Goal: Task Accomplishment & Management: Manage account settings

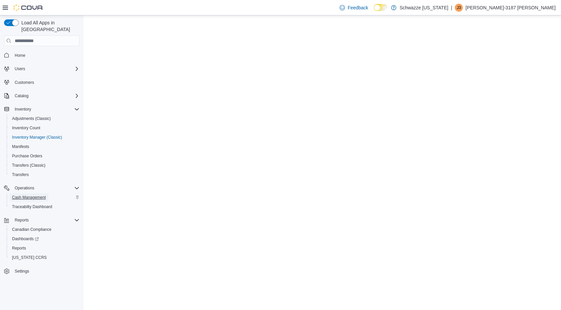
drag, startPoint x: 0, startPoint y: 0, endPoint x: 36, endPoint y: 190, distance: 193.4
click at [36, 195] on span "Cash Management" at bounding box center [29, 197] width 34 height 5
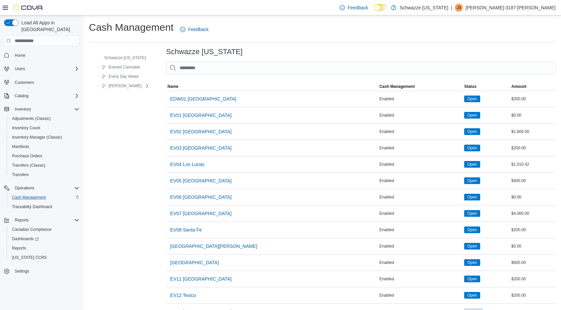
scroll to position [376, 0]
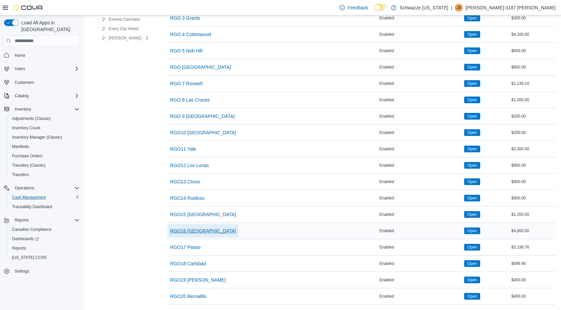
click at [207, 231] on span "RGO16 [GEOGRAPHIC_DATA]" at bounding box center [203, 231] width 66 height 7
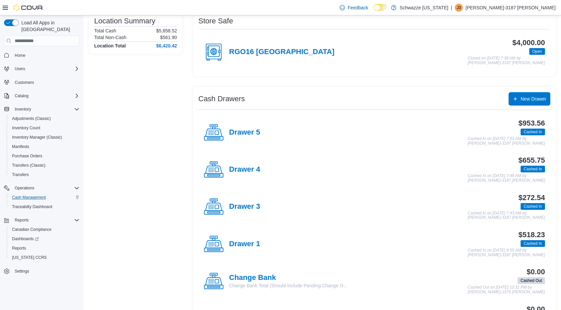
scroll to position [60, 0]
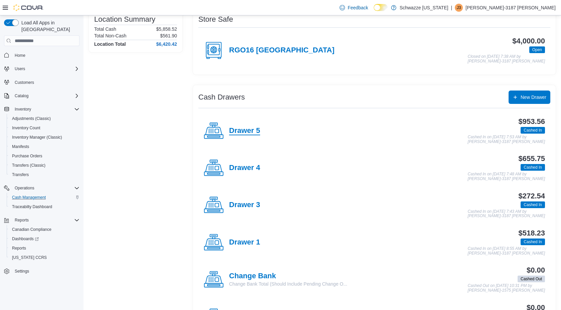
click at [251, 133] on h4 "Drawer 5" at bounding box center [244, 131] width 31 height 9
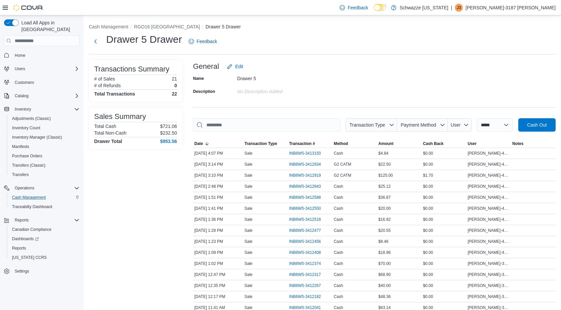
select select "*********"
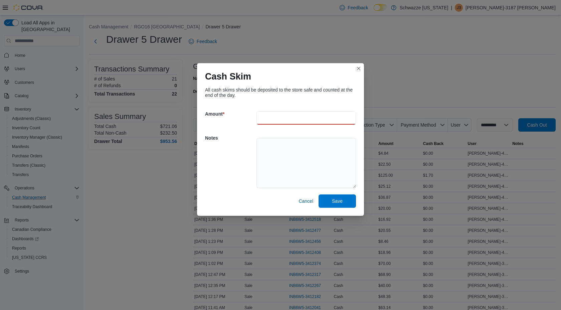
click at [300, 118] on input "number" at bounding box center [307, 117] width 100 height 13
type input "***"
click at [297, 149] on textarea at bounding box center [307, 163] width 100 height 50
type textarea "*******"
click at [342, 208] on div "All cash skims should be deposited to the store safe and counted at the end of …" at bounding box center [280, 150] width 167 height 131
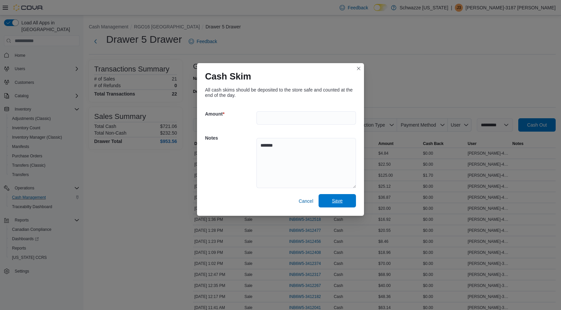
click at [341, 205] on span "Save" at bounding box center [337, 200] width 29 height 13
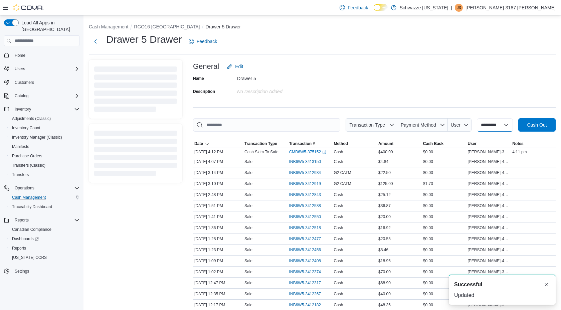
select select
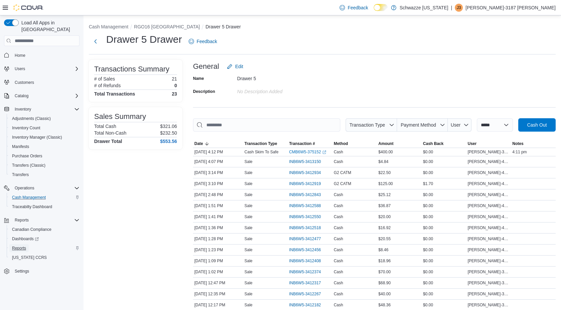
click at [23, 246] on span "Reports" at bounding box center [19, 248] width 14 height 5
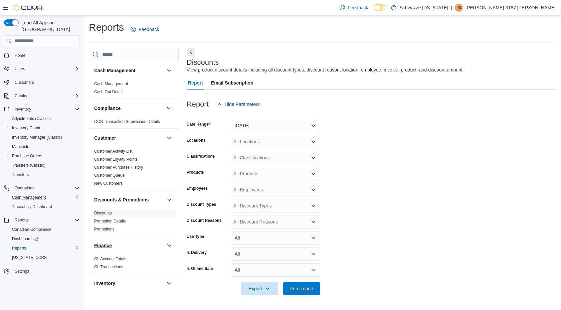
scroll to position [412, 0]
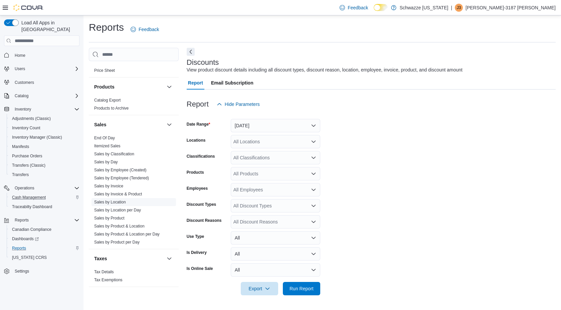
click at [126, 204] on link "Sales by Location" at bounding box center [110, 202] width 32 height 5
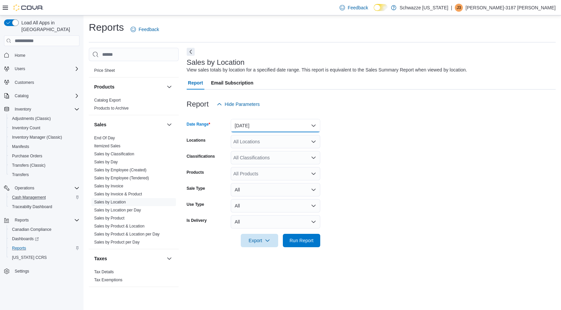
click at [293, 128] on button "[DATE]" at bounding box center [276, 125] width 90 height 13
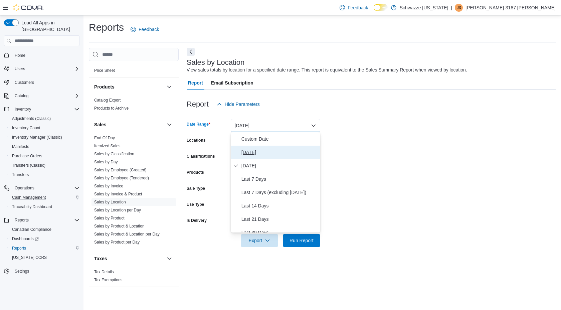
click at [254, 153] on span "[DATE]" at bounding box center [280, 152] width 76 height 8
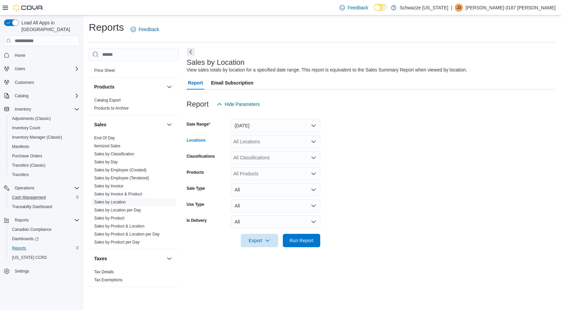
click at [256, 143] on div "All Locations" at bounding box center [276, 141] width 90 height 13
type input "***"
click at [262, 152] on span "RGO16 [GEOGRAPHIC_DATA]" at bounding box center [285, 153] width 66 height 7
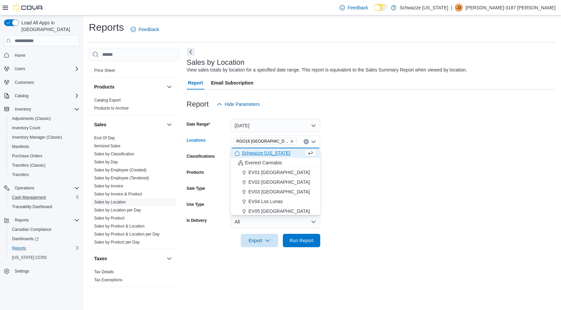
click at [357, 163] on form "Date Range [DATE] Locations RGO16 [GEOGRAPHIC_DATA] Combo box. Selected. RGO16 …" at bounding box center [371, 179] width 369 height 136
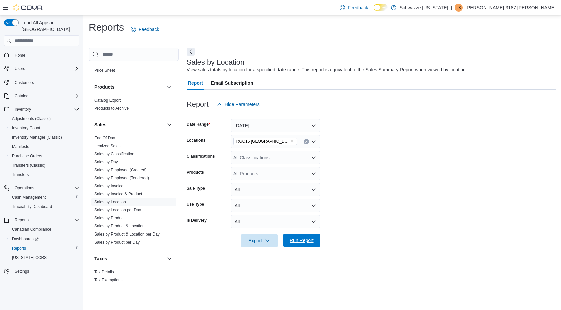
click at [305, 241] on span "Run Report" at bounding box center [302, 240] width 24 height 7
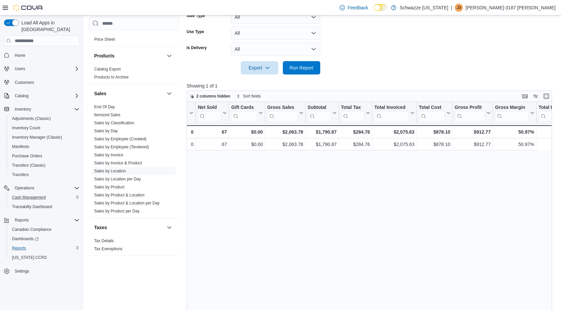
scroll to position [0, 12]
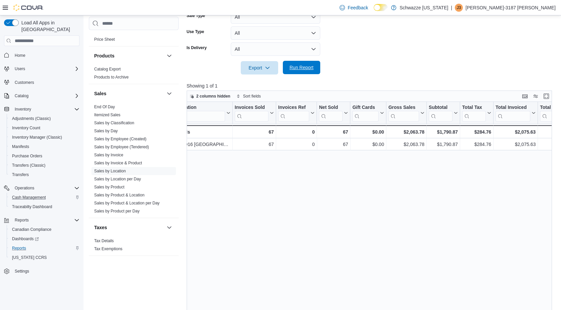
click at [308, 70] on span "Run Report" at bounding box center [302, 67] width 24 height 7
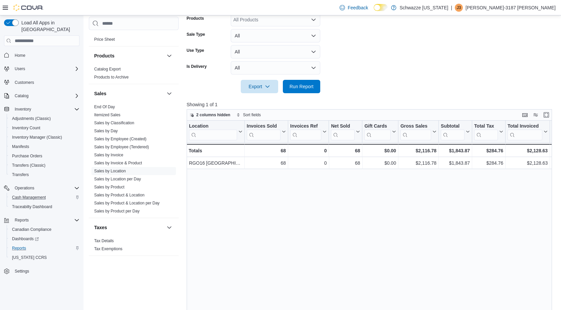
scroll to position [151, 0]
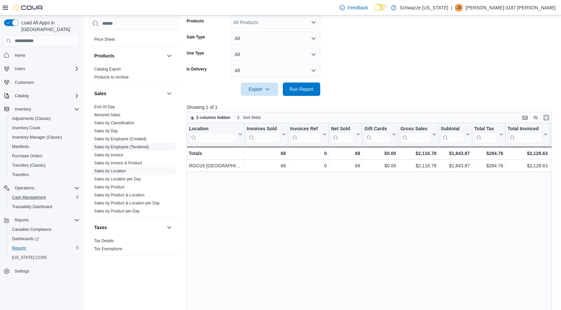
click at [124, 146] on link "Sales by Employee (Tendered)" at bounding box center [121, 147] width 55 height 5
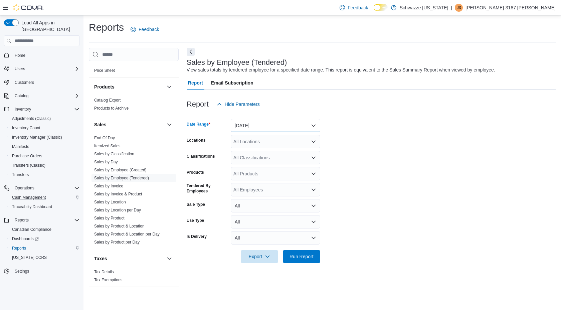
click at [281, 124] on button "[DATE]" at bounding box center [276, 125] width 90 height 13
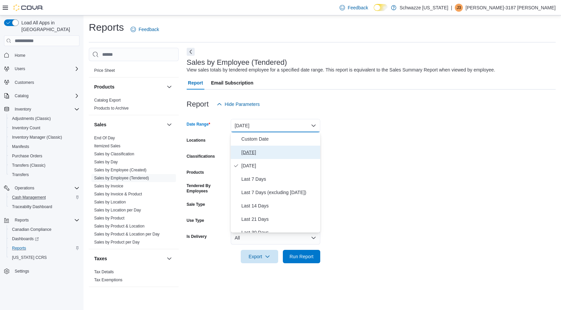
click at [257, 153] on span "[DATE]" at bounding box center [280, 152] width 76 height 8
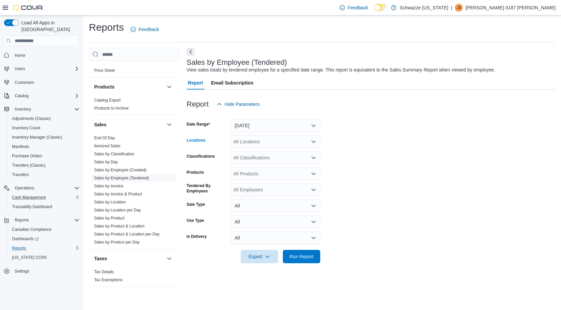
click at [267, 142] on div "All Locations" at bounding box center [276, 141] width 90 height 13
type input "***"
click at [269, 154] on span "RGO16 [GEOGRAPHIC_DATA]" at bounding box center [285, 153] width 66 height 7
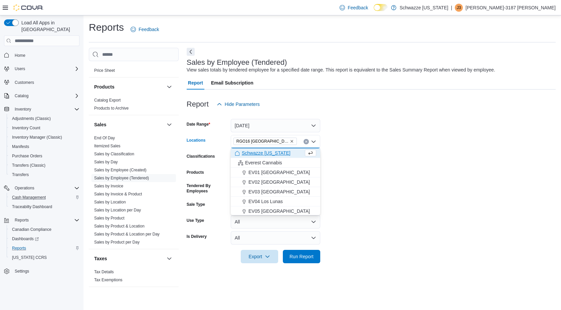
click at [400, 180] on form "Date Range [DATE] Locations RGO16 [GEOGRAPHIC_DATA] Combo box. Selected. RGO16 …" at bounding box center [371, 187] width 369 height 152
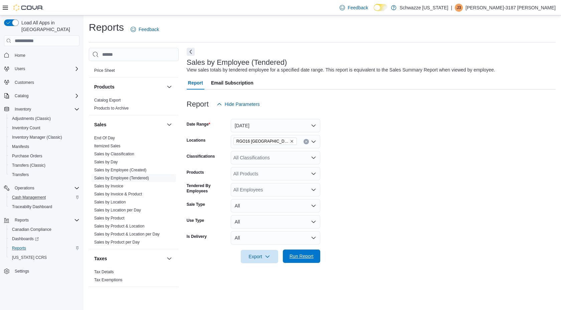
click at [311, 259] on span "Run Report" at bounding box center [302, 256] width 24 height 7
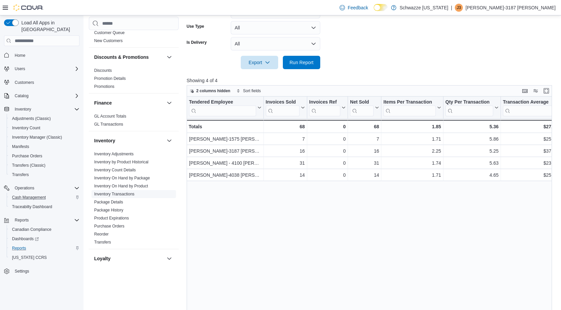
scroll to position [108, 0]
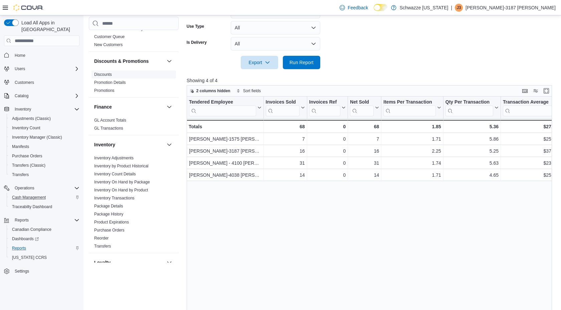
click at [109, 75] on link "Discounts" at bounding box center [103, 74] width 18 height 5
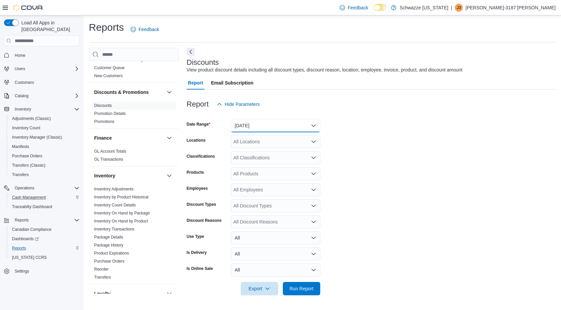
click at [258, 127] on button "[DATE]" at bounding box center [276, 125] width 90 height 13
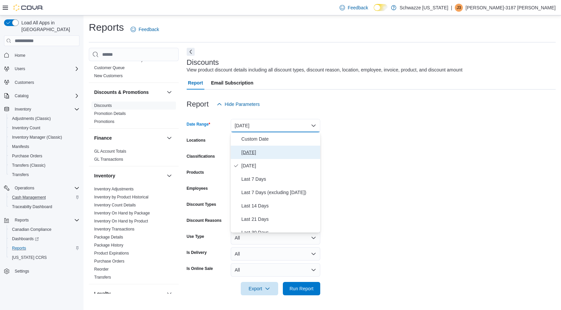
click at [253, 150] on span "[DATE]" at bounding box center [280, 152] width 76 height 8
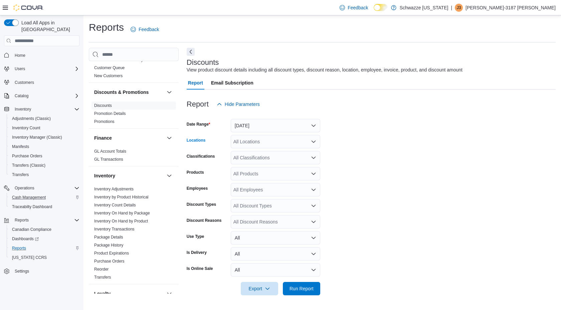
click at [257, 142] on div "All Locations" at bounding box center [276, 141] width 90 height 13
type input "***"
click at [271, 152] on span "RGO16 [GEOGRAPHIC_DATA]" at bounding box center [285, 153] width 66 height 7
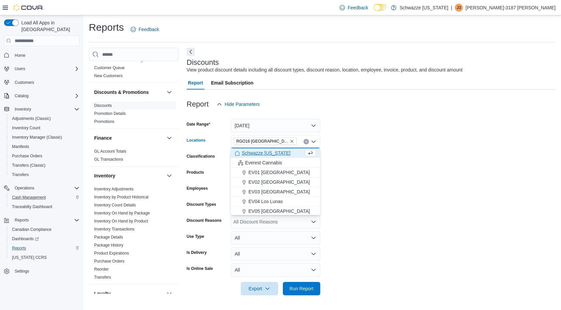
click at [215, 193] on div "Employees" at bounding box center [207, 189] width 41 height 13
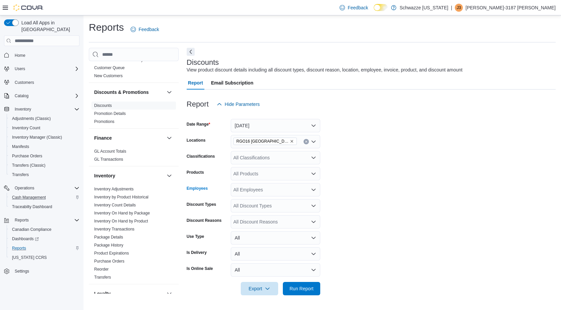
click at [241, 192] on div "All Employees" at bounding box center [276, 189] width 90 height 13
type input "*****"
click at [246, 201] on span "[PERSON_NAME]-3187 [PERSON_NAME]" at bounding box center [276, 201] width 82 height 7
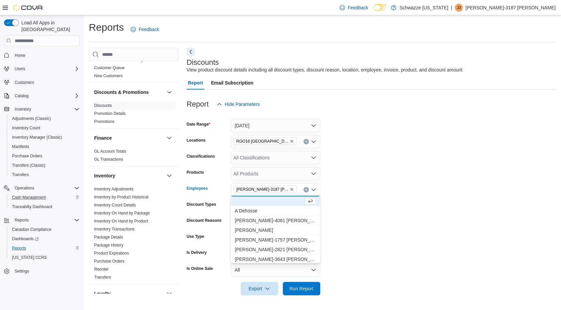
click at [441, 216] on form "Date Range [DATE] Locations RGO16 [GEOGRAPHIC_DATA] Classifications All Classif…" at bounding box center [371, 203] width 369 height 184
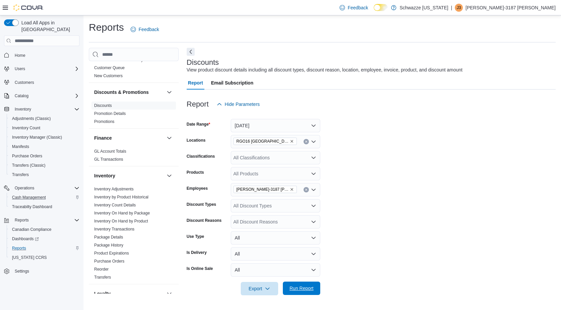
click at [306, 290] on span "Run Report" at bounding box center [302, 288] width 24 height 7
